Goal: Task Accomplishment & Management: Complete application form

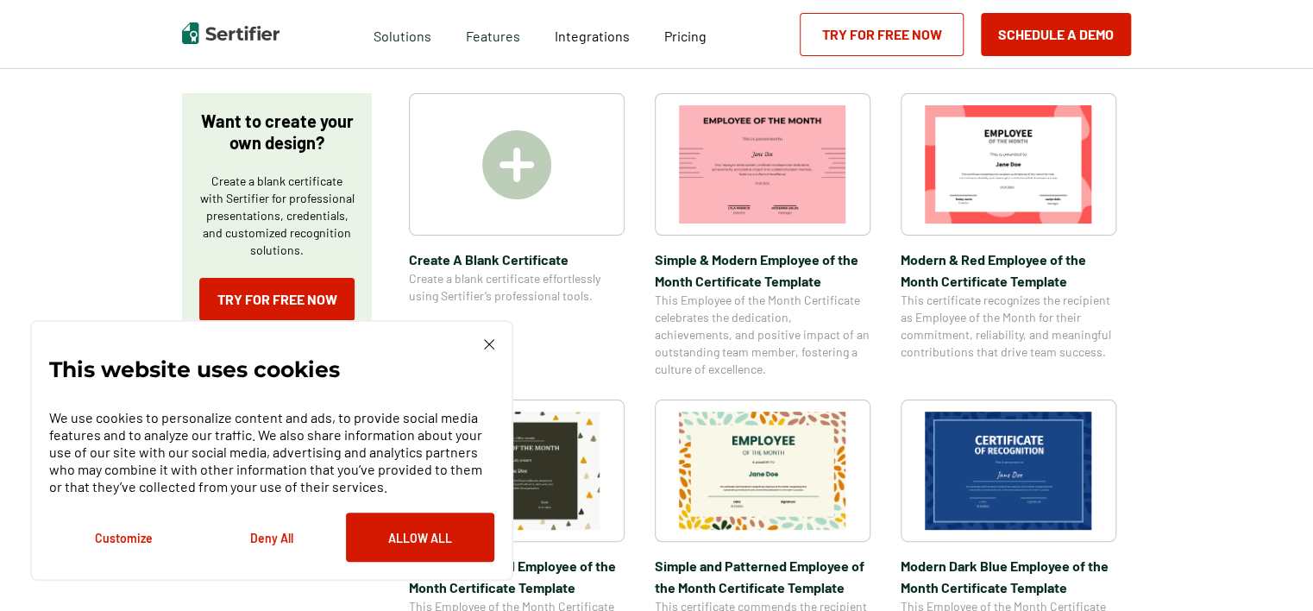
scroll to position [290, 0]
click at [490, 343] on img at bounding box center [489, 344] width 10 height 10
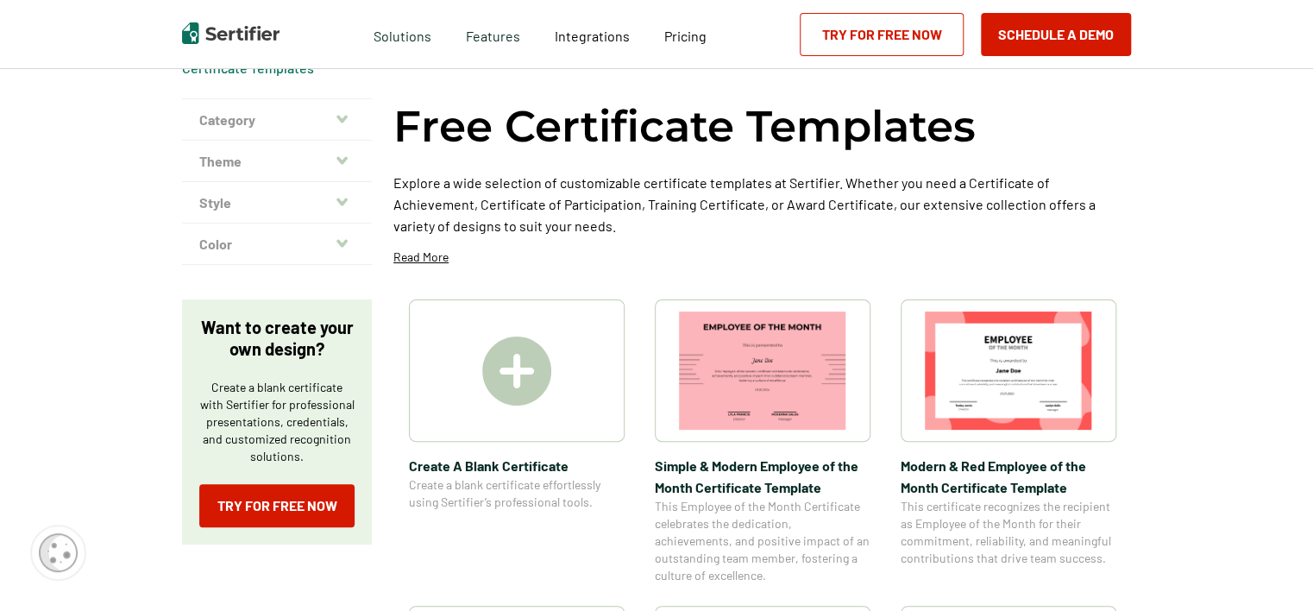
scroll to position [90, 0]
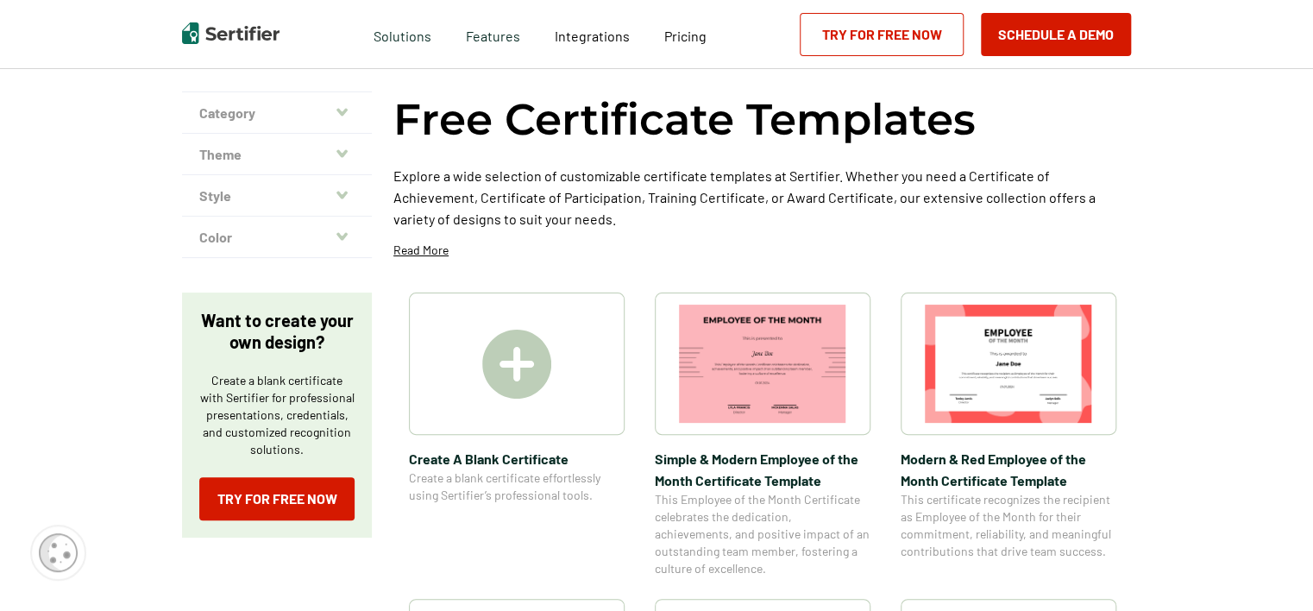
click at [514, 372] on img at bounding box center [516, 364] width 69 height 69
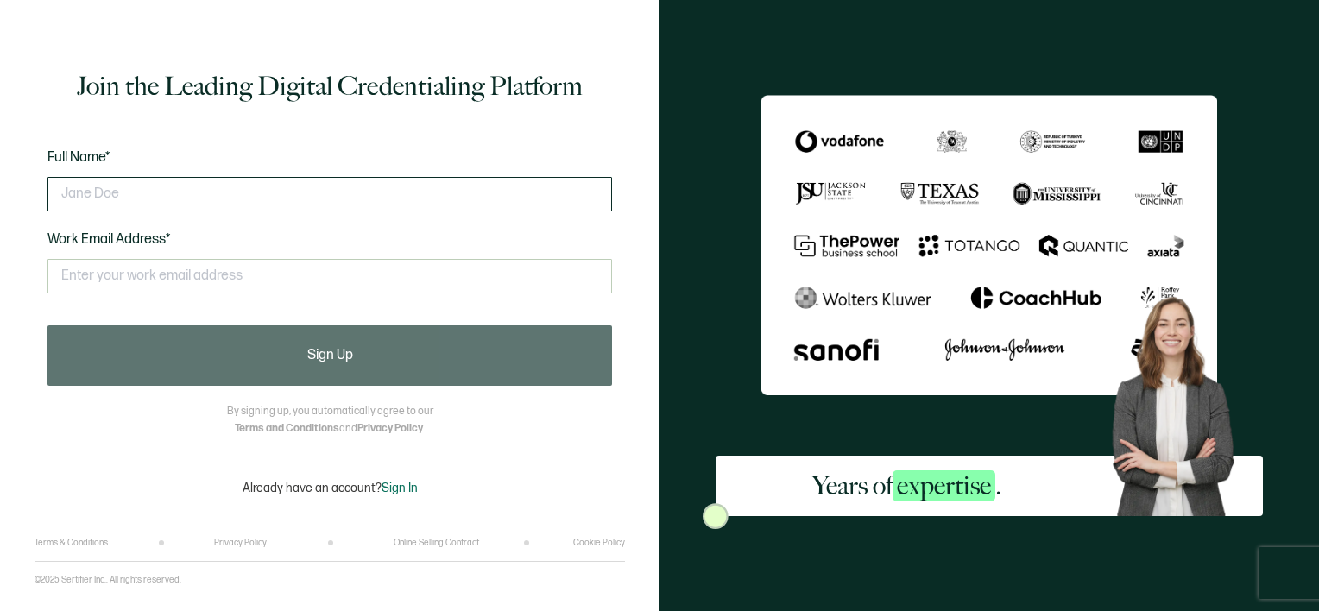
click at [434, 201] on input "text" at bounding box center [329, 194] width 564 height 35
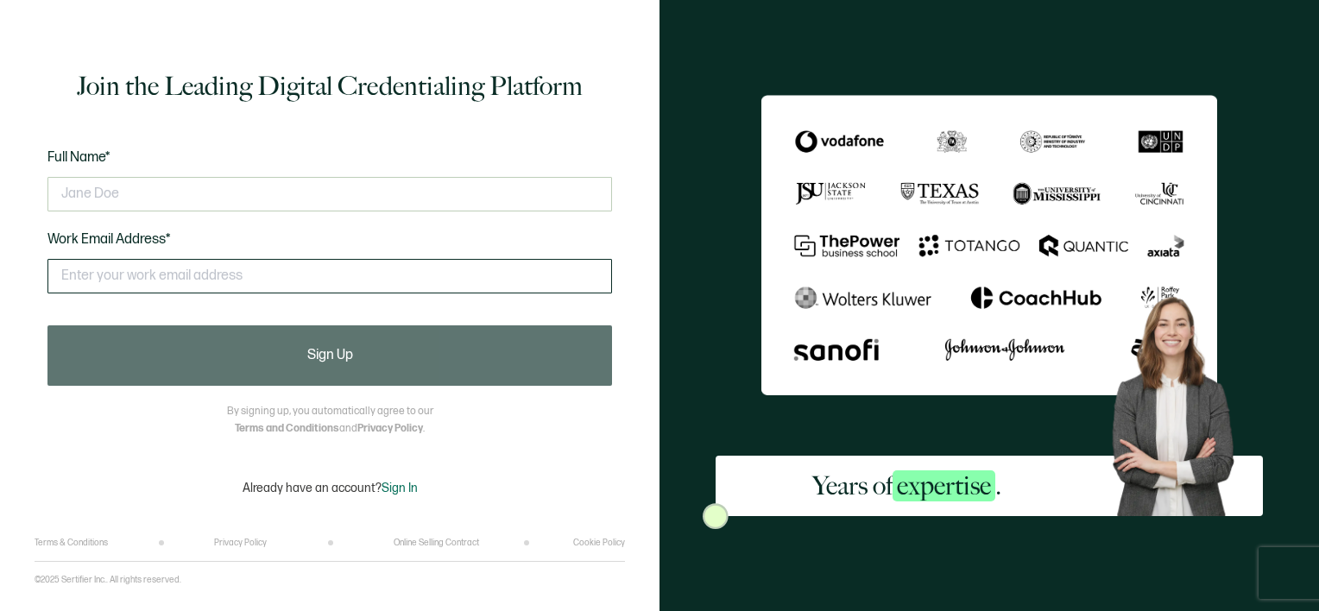
type input "[PERSON_NAME]"
type input "[EMAIL_ADDRESS][DOMAIN_NAME]"
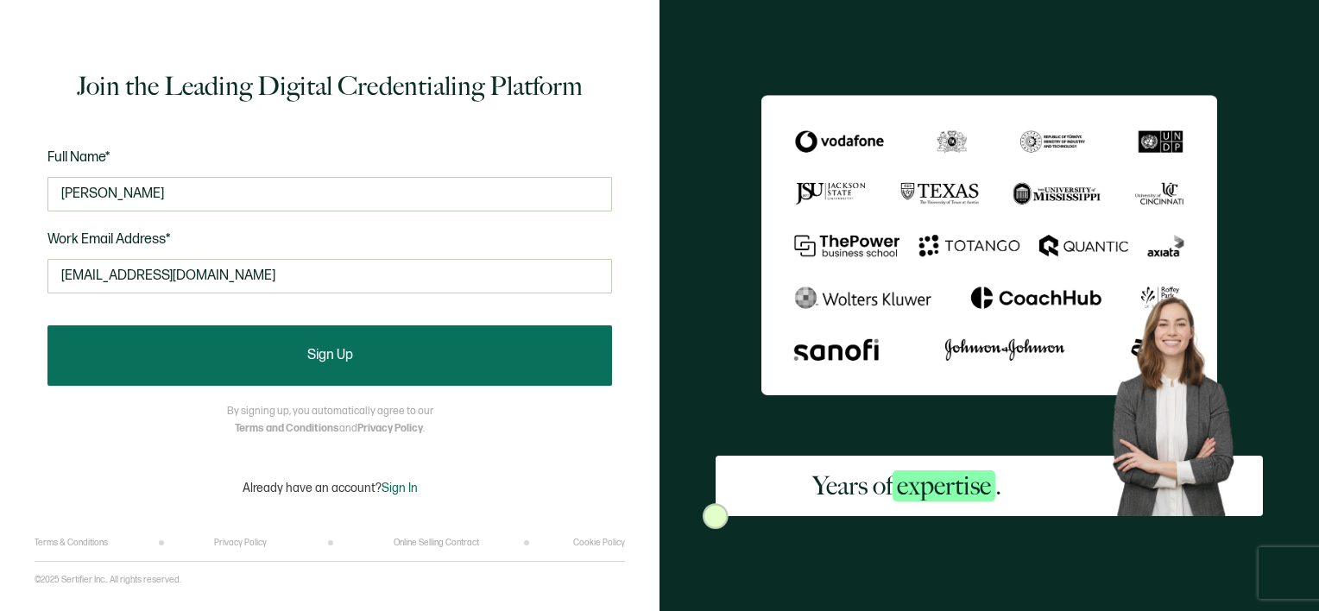
click at [366, 362] on button "Sign Up" at bounding box center [329, 355] width 564 height 60
